Goal: Browse casually

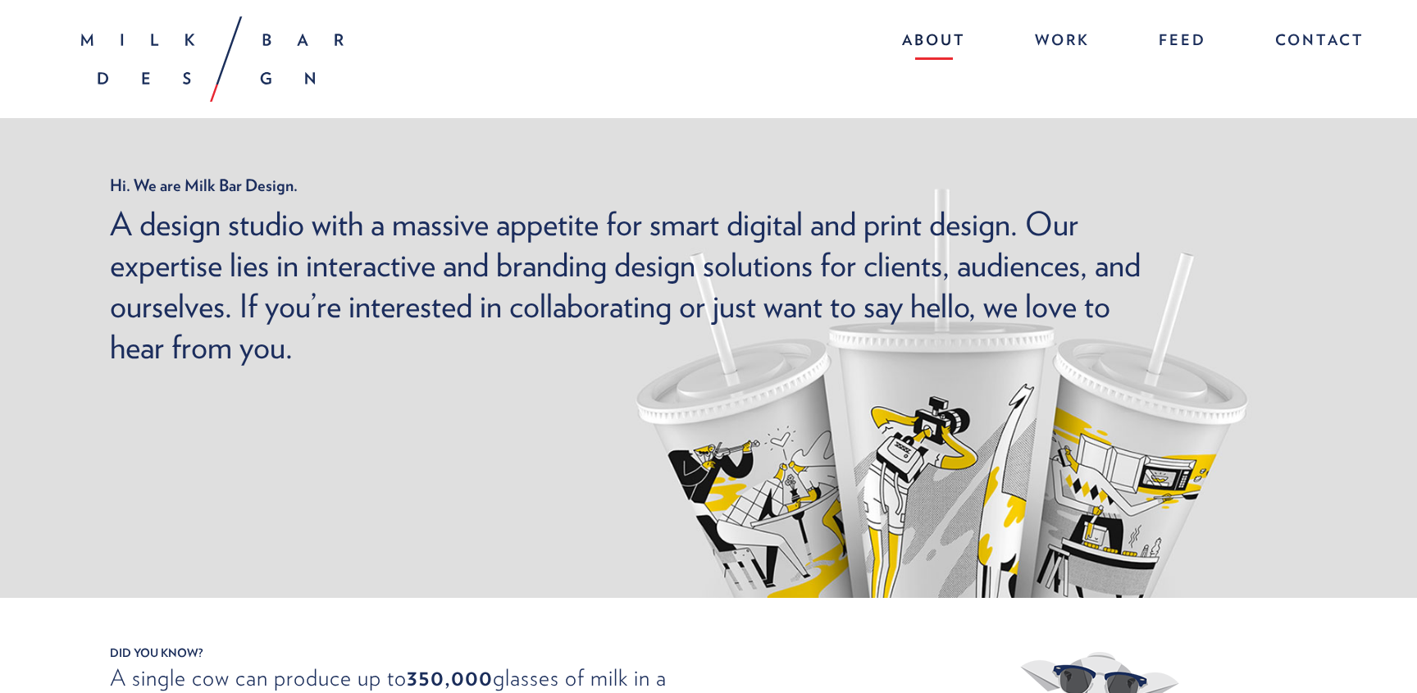
click at [952, 39] on link "About" at bounding box center [934, 42] width 97 height 35
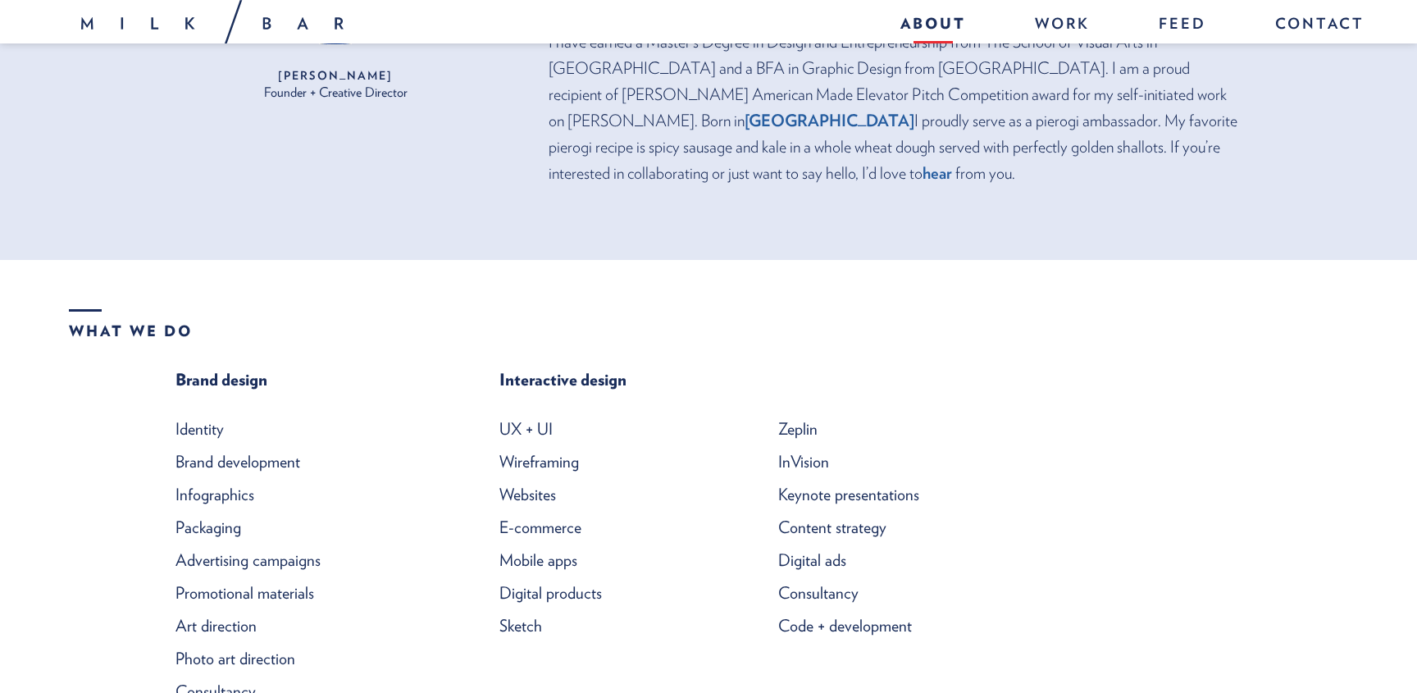
scroll to position [592, 0]
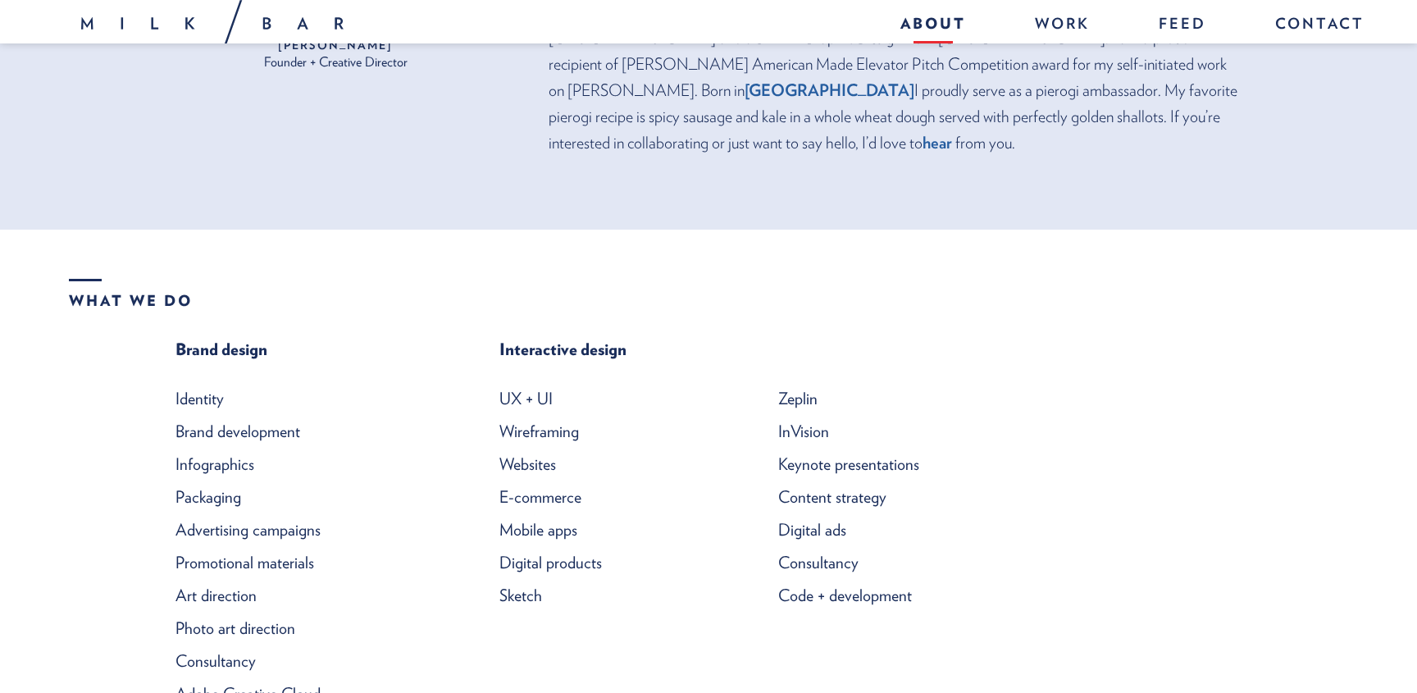
click at [218, 579] on li "Art direction" at bounding box center [309, 595] width 267 height 33
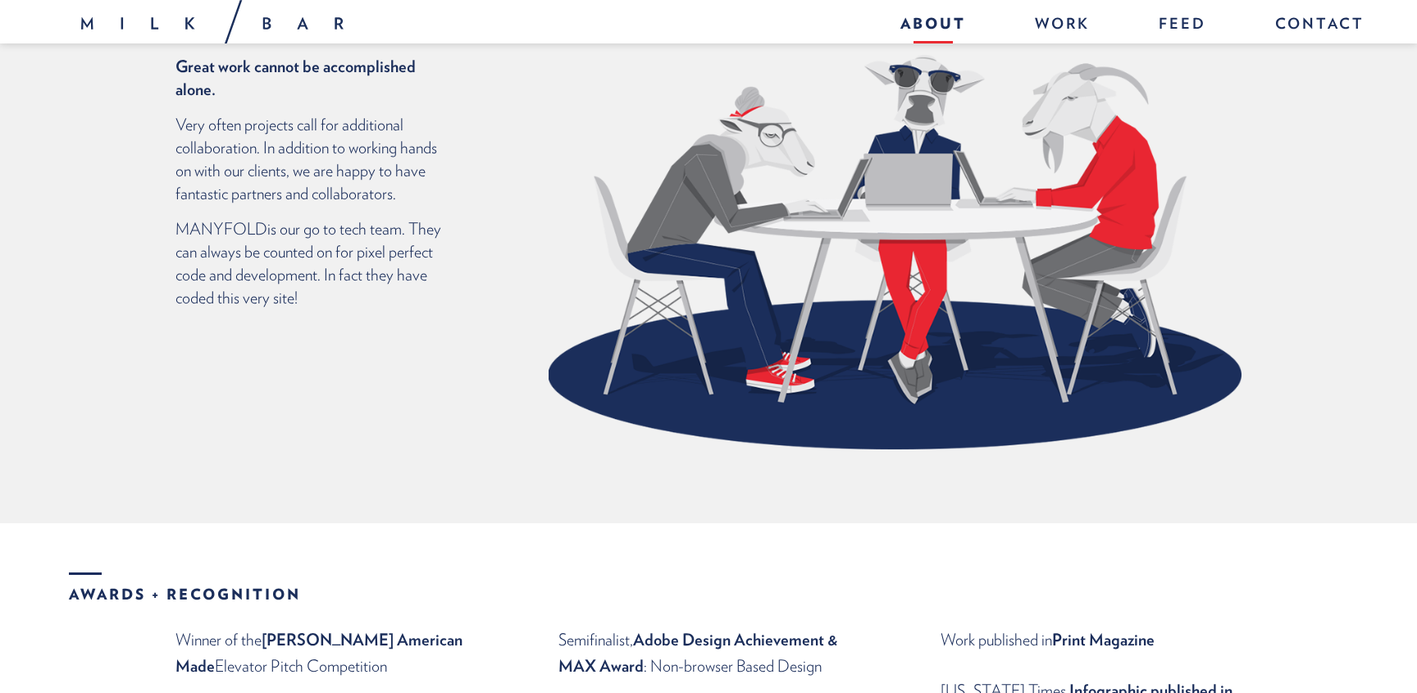
scroll to position [1277, 0]
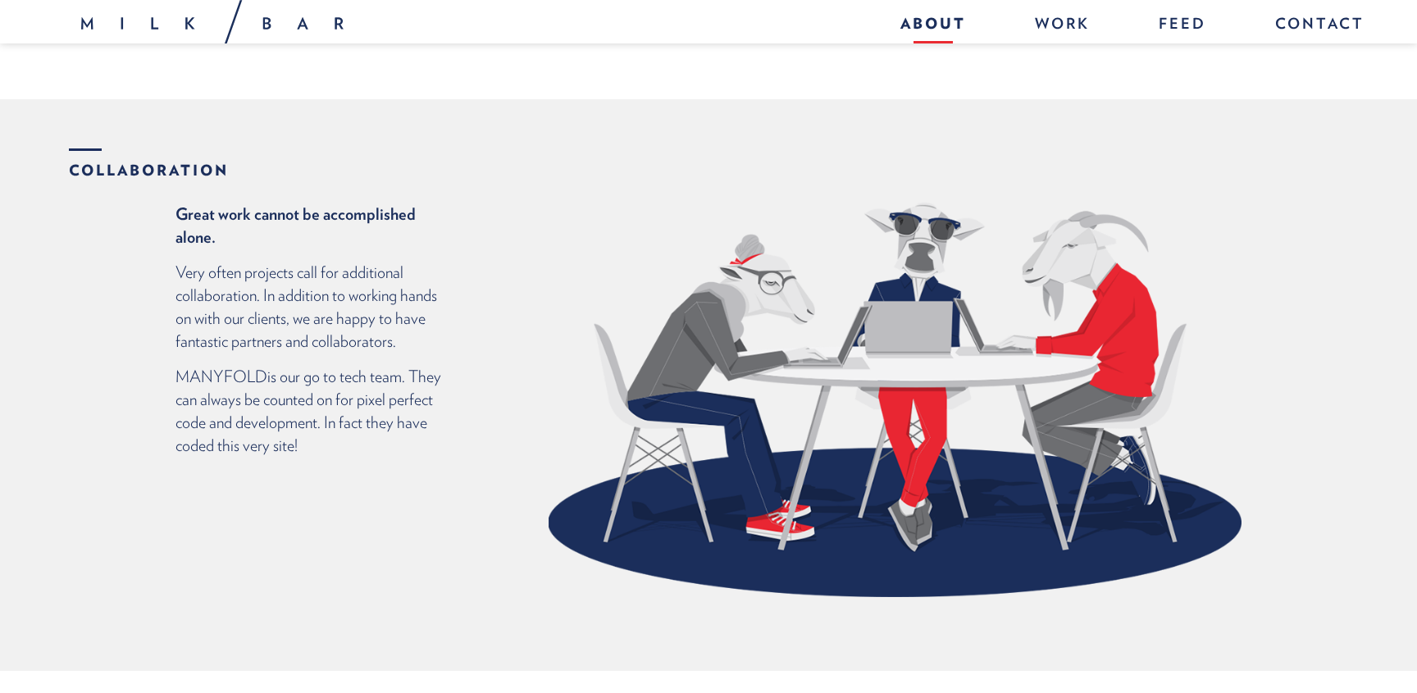
click at [219, 24] on img at bounding box center [212, 42] width 262 height 85
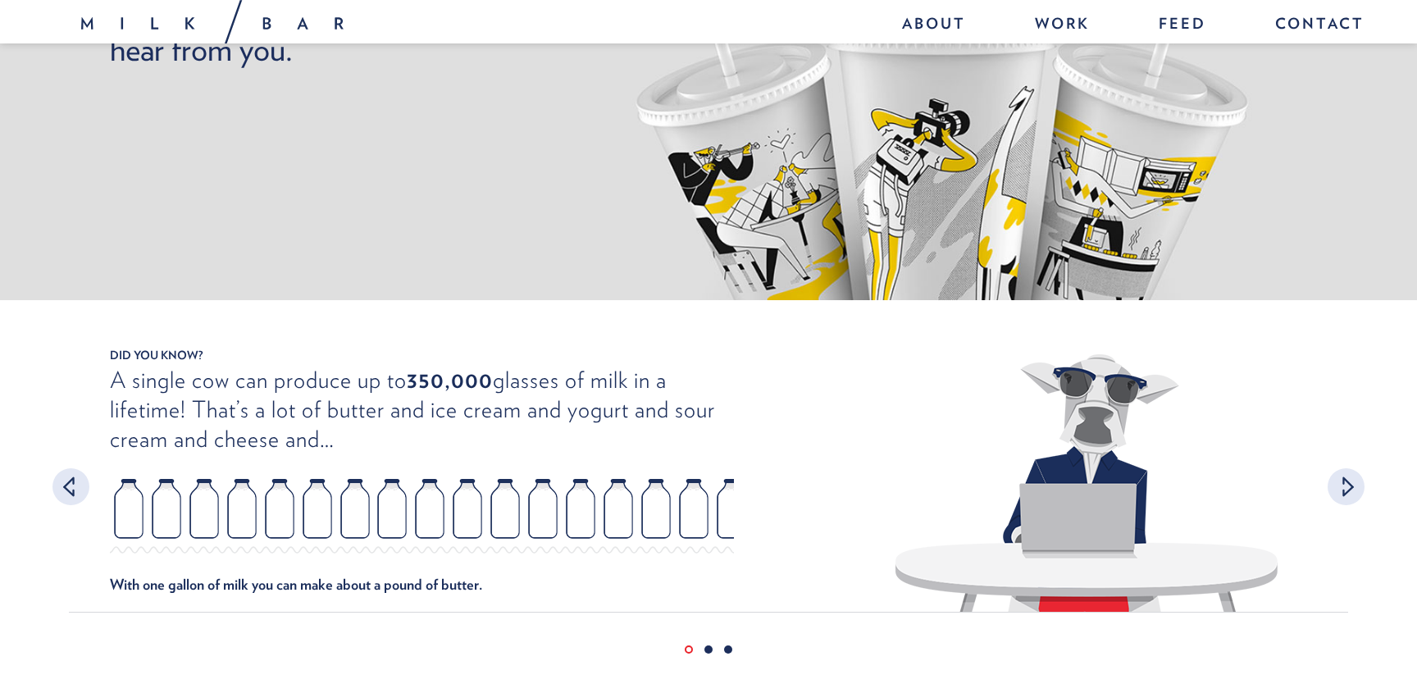
scroll to position [344, 0]
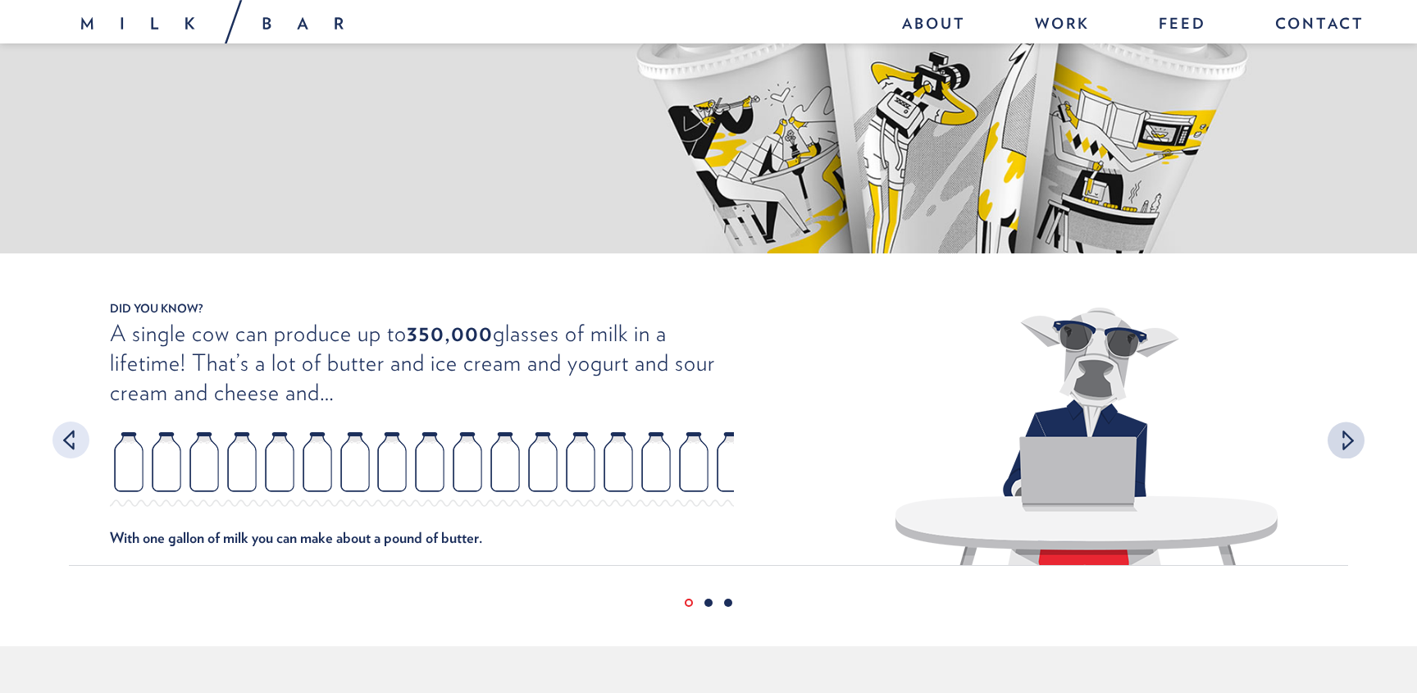
click at [1343, 449] on div at bounding box center [1346, 440] width 37 height 37
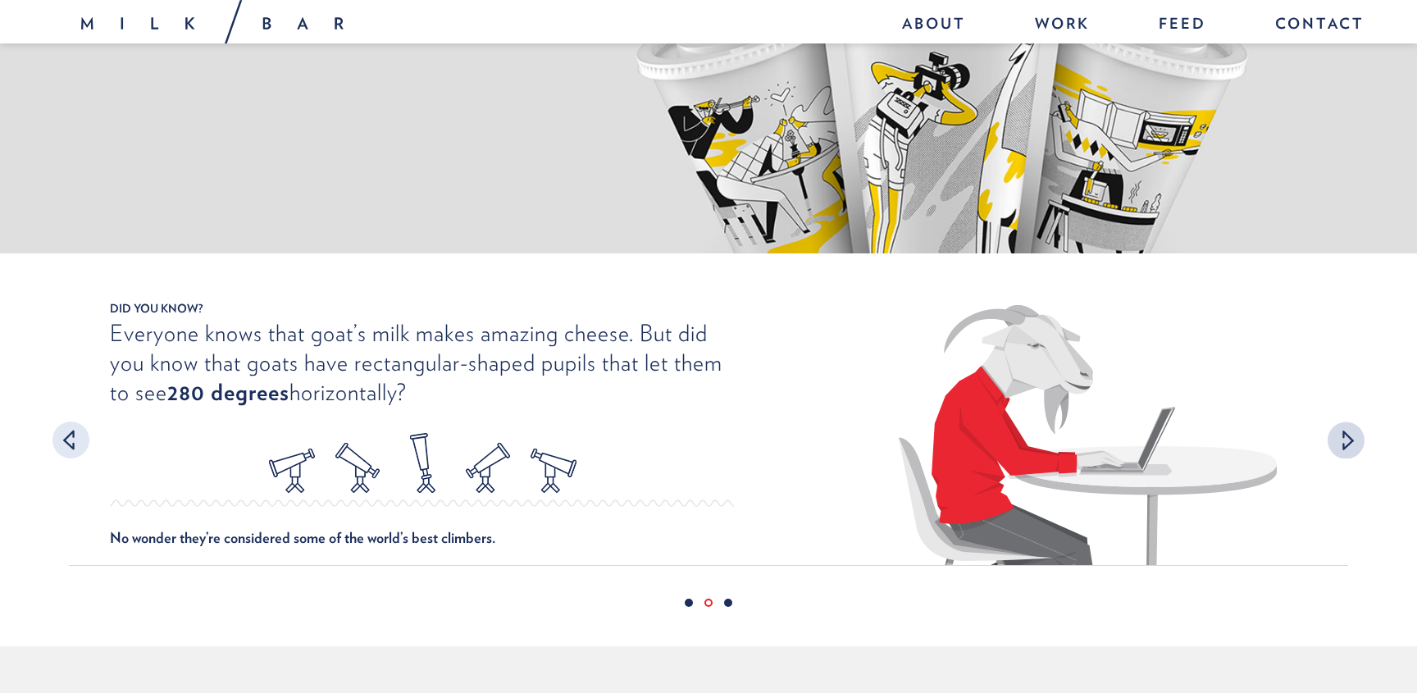
click at [1343, 449] on div at bounding box center [1346, 440] width 37 height 37
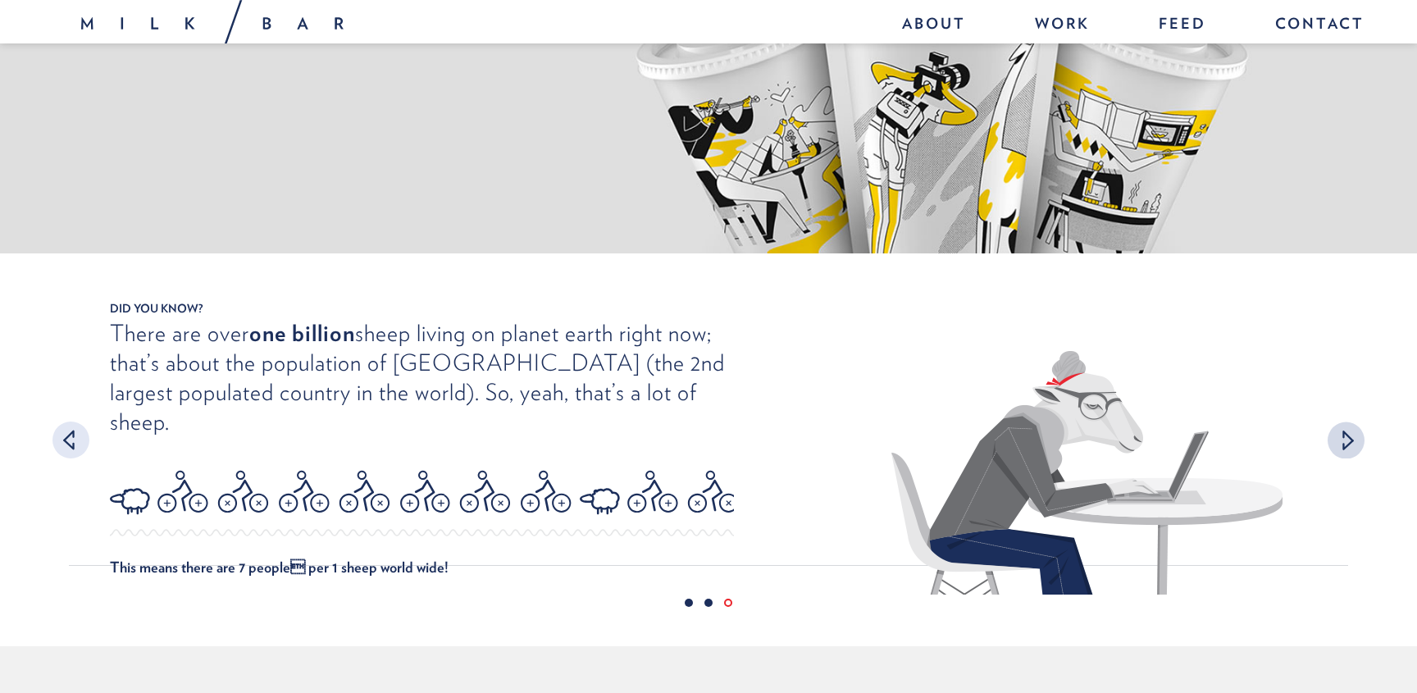
click at [1343, 449] on div at bounding box center [1346, 440] width 37 height 37
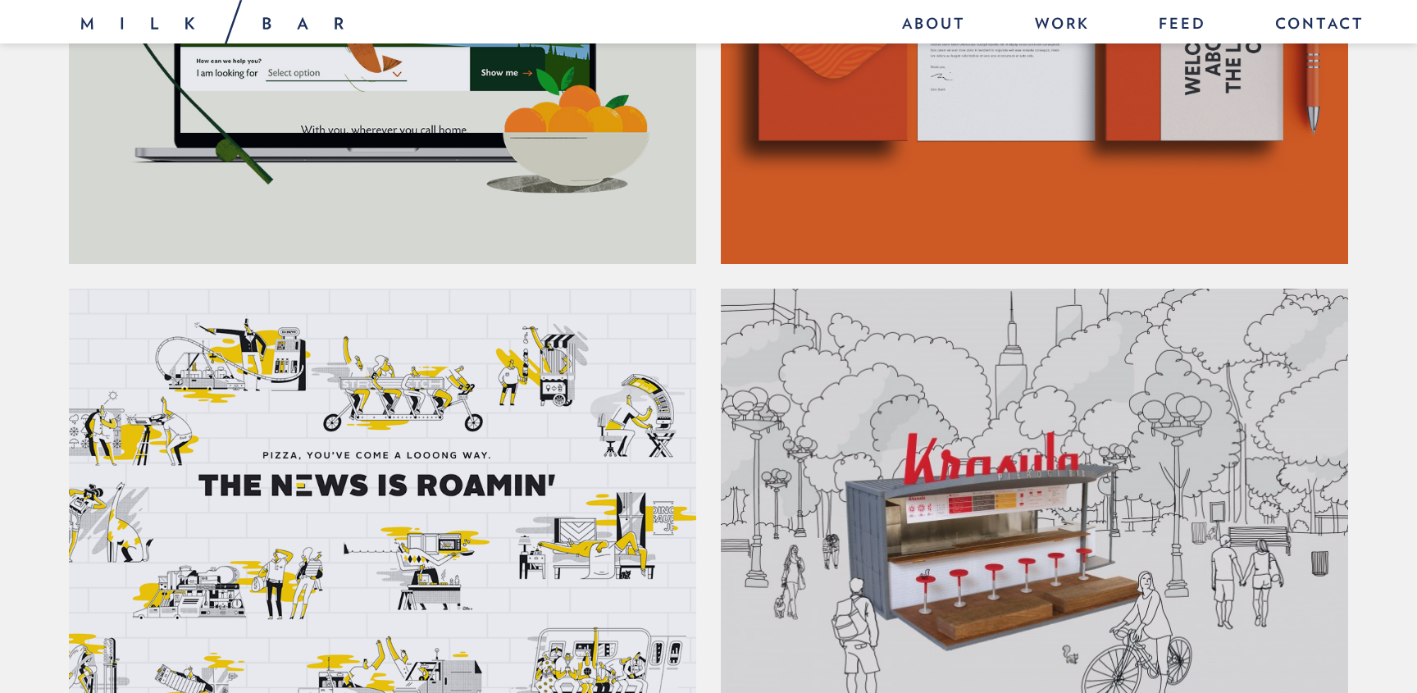
scroll to position [1314, 0]
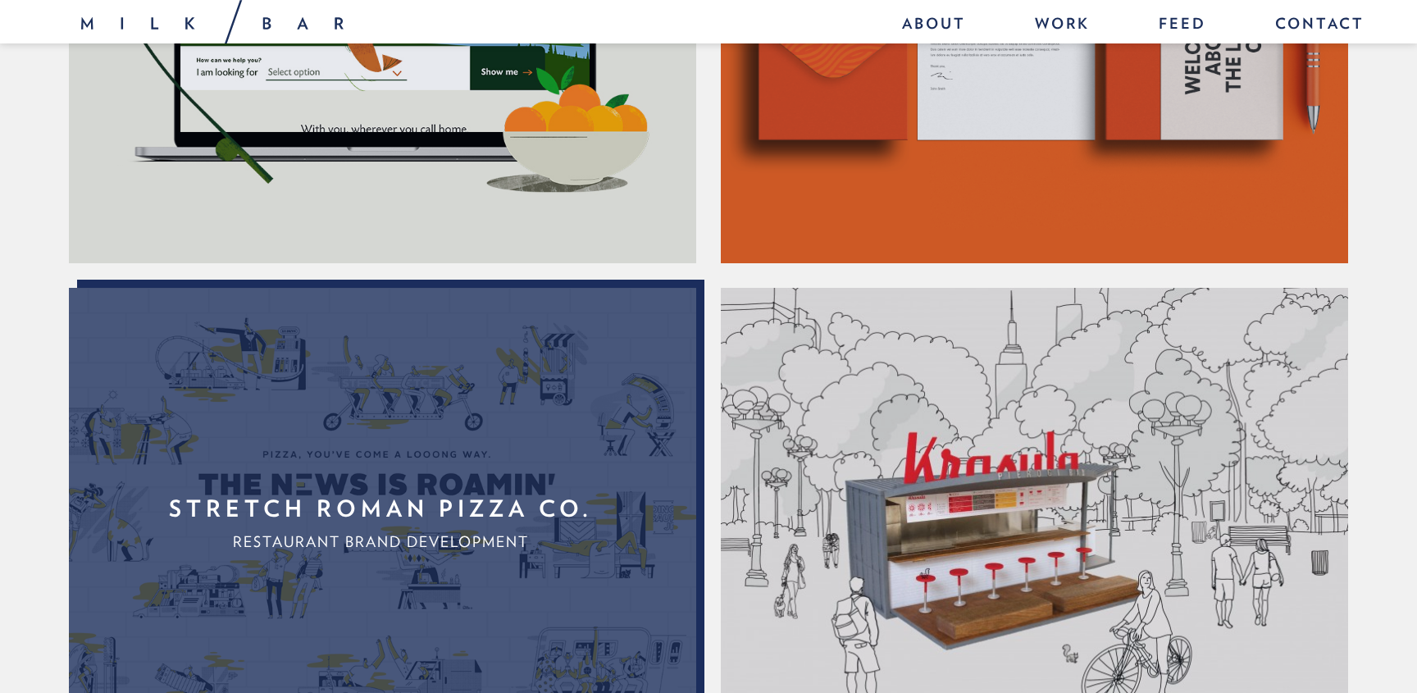
click at [535, 436] on link "Stretch Roman Pizza Co. Restaurant brand development" at bounding box center [381, 523] width 624 height 471
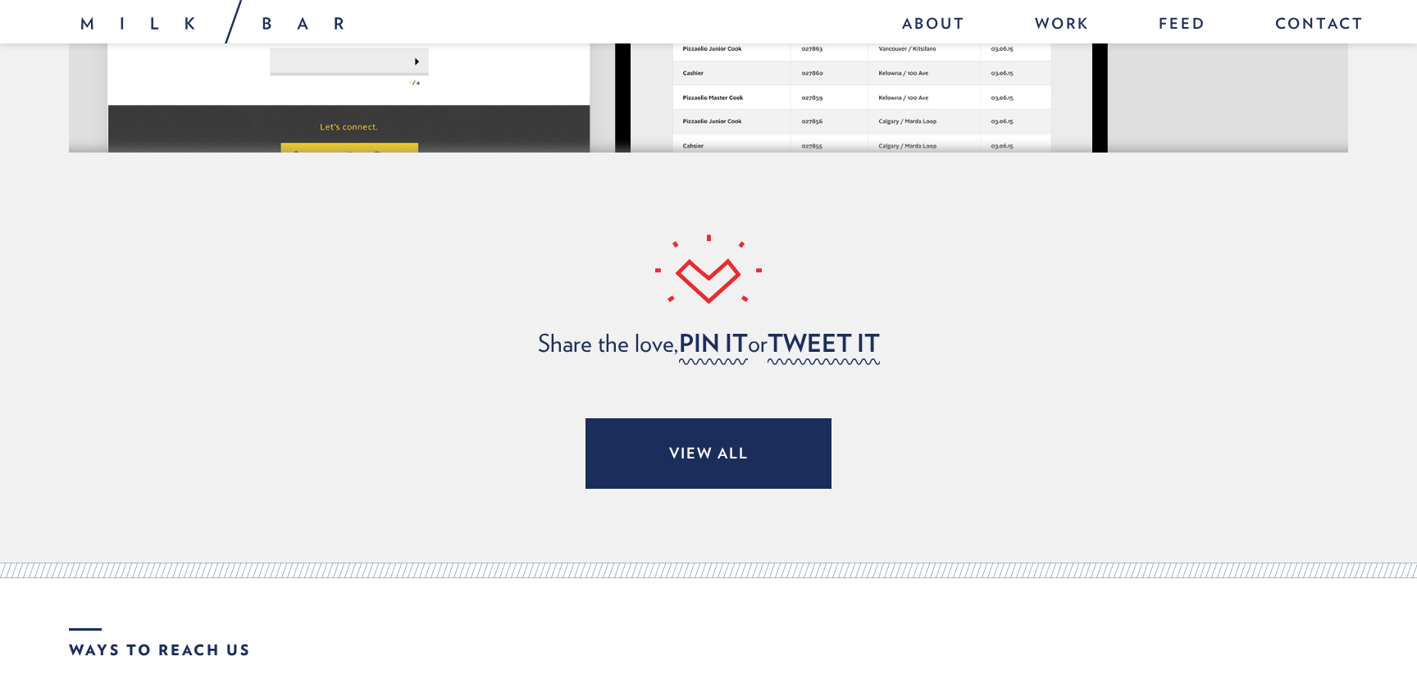
scroll to position [20109, 0]
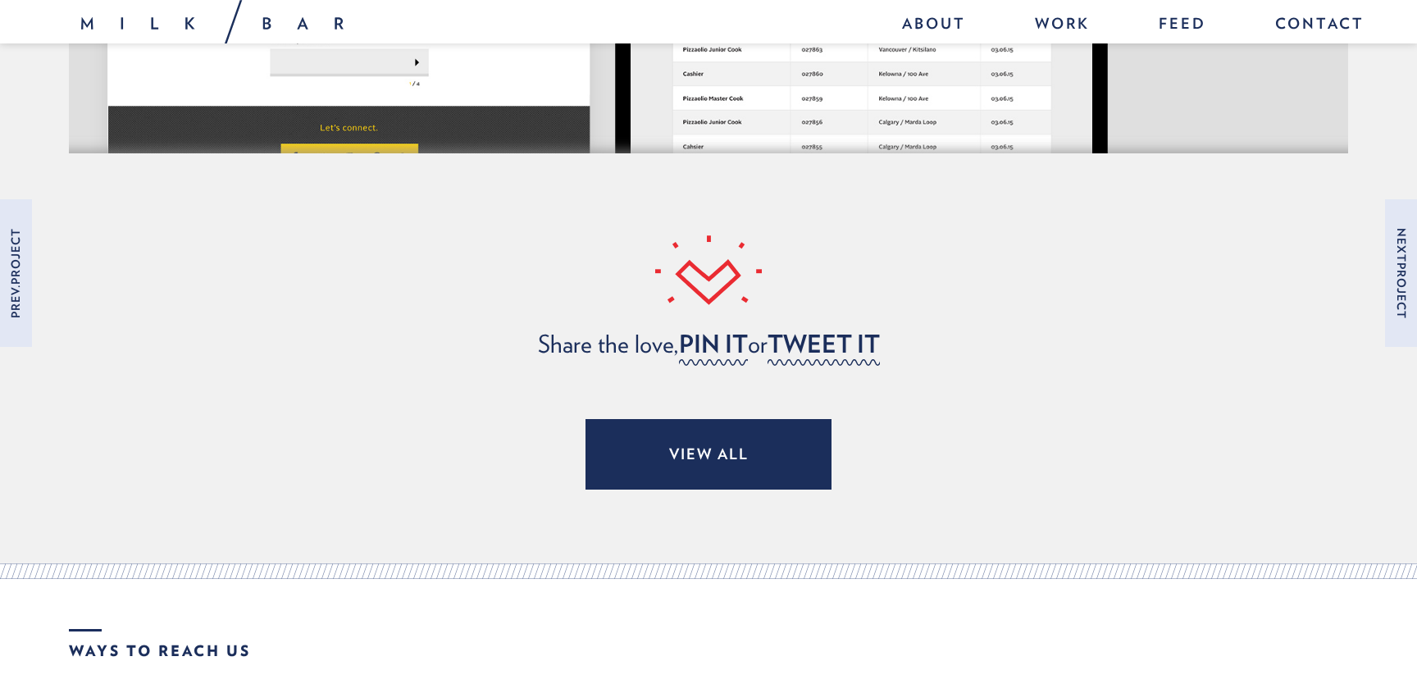
click at [770, 426] on link "View all" at bounding box center [709, 454] width 246 height 71
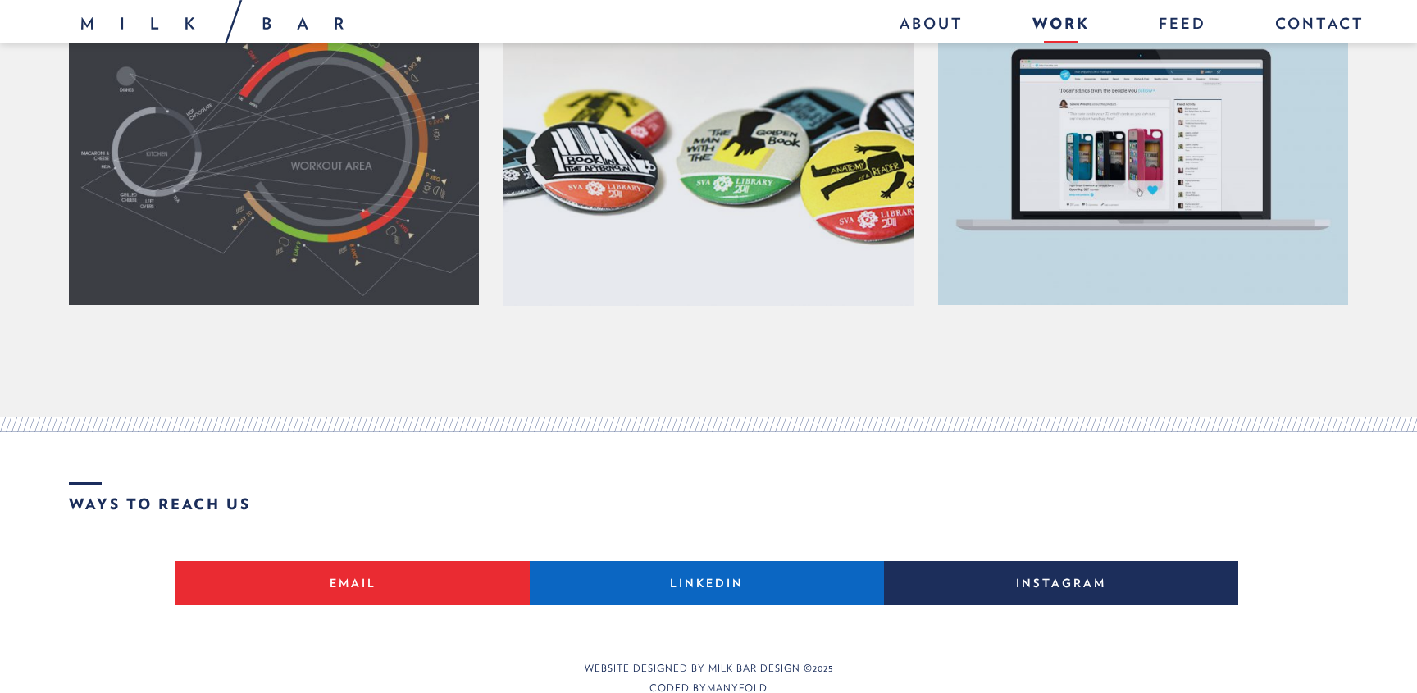
scroll to position [2950, 0]
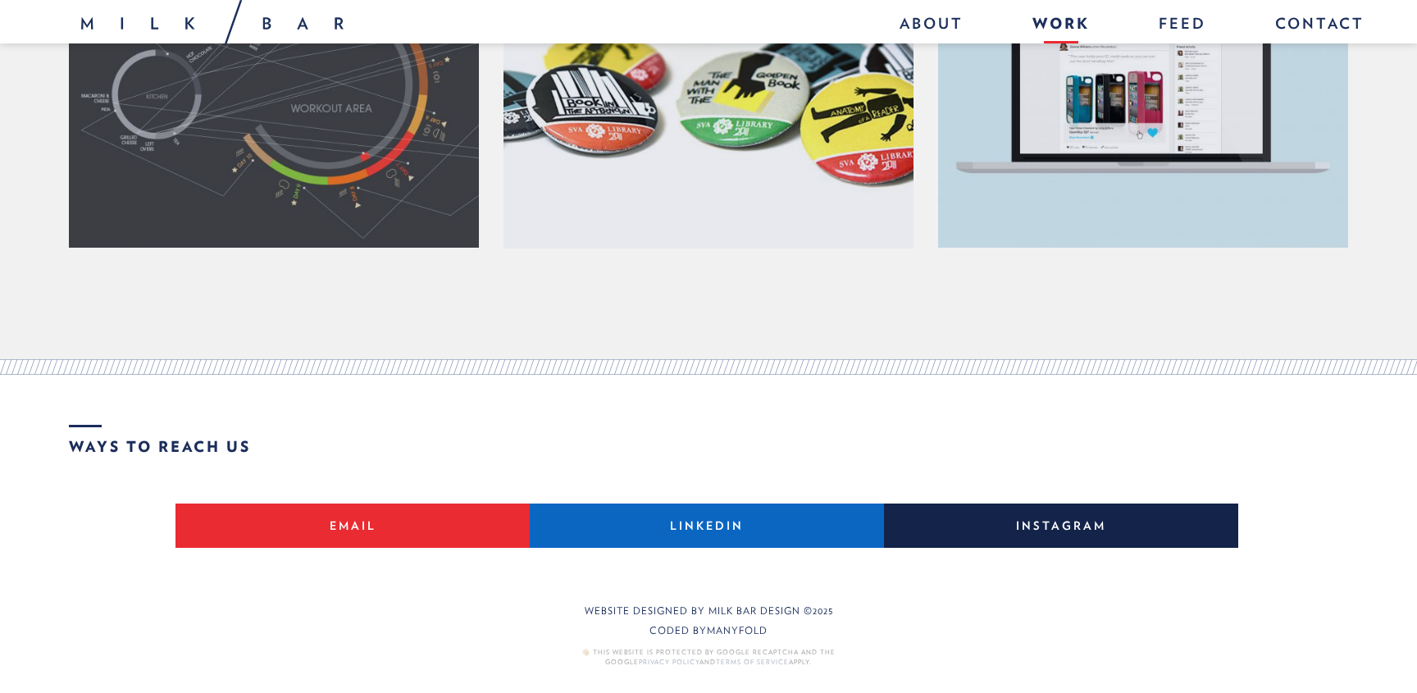
click at [1005, 537] on link "Instagram" at bounding box center [1061, 526] width 354 height 44
